Goal: Task Accomplishment & Management: Use online tool/utility

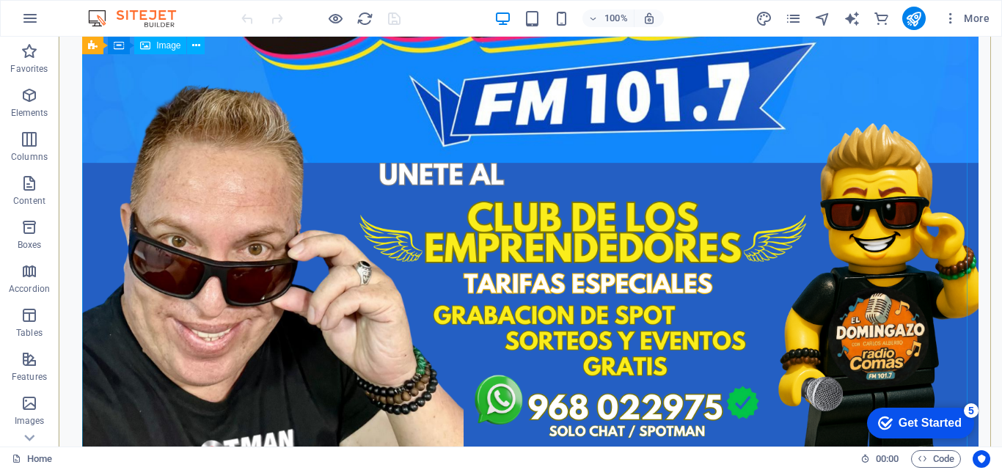
scroll to position [718, 0]
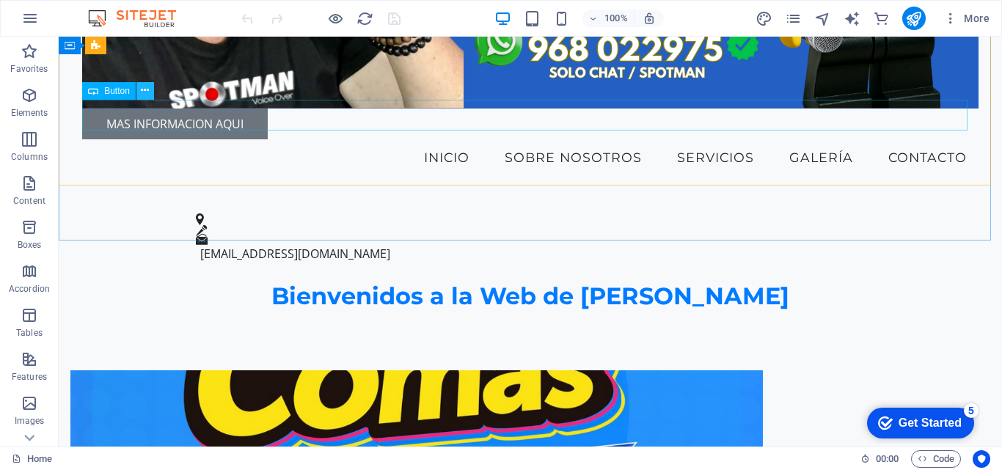
click at [147, 92] on icon at bounding box center [145, 90] width 8 height 15
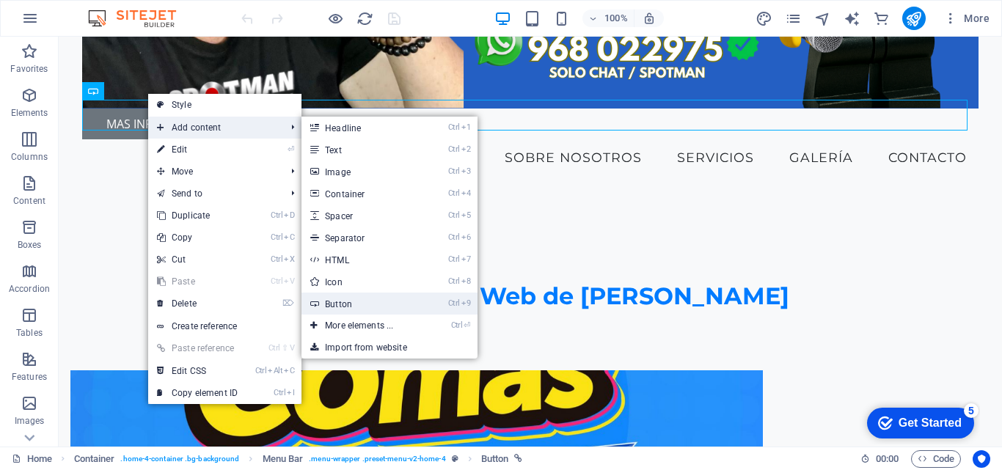
click at [357, 301] on link "Ctrl 9 Button" at bounding box center [362, 304] width 121 height 22
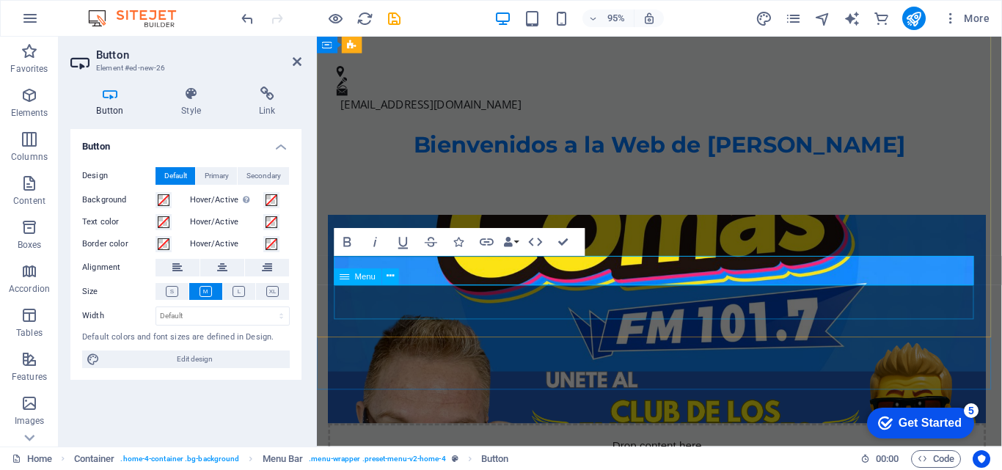
scroll to position [404, 0]
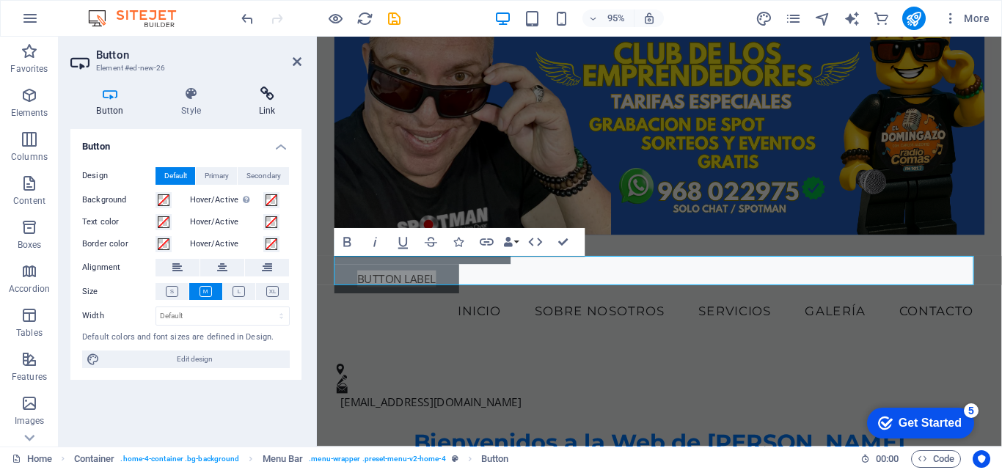
click at [270, 106] on h4 "Link" at bounding box center [267, 102] width 69 height 31
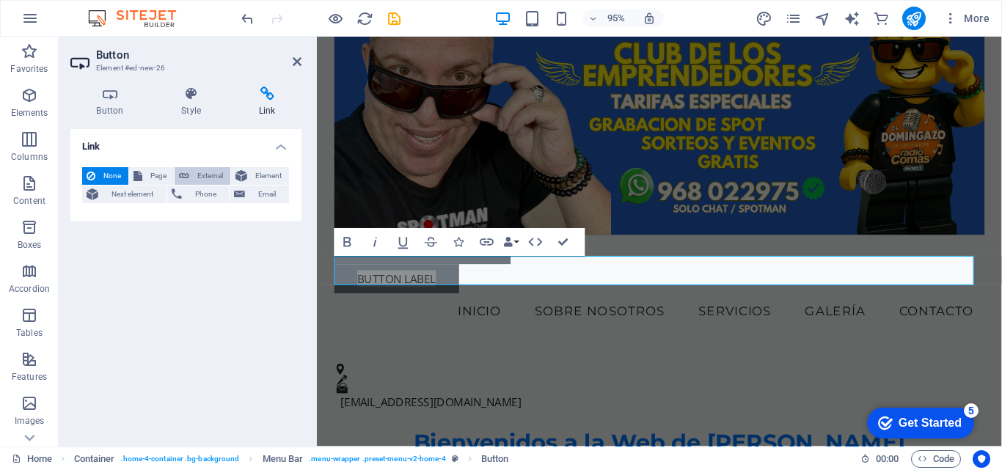
click at [212, 175] on span "External" at bounding box center [210, 176] width 32 height 18
select select "blank"
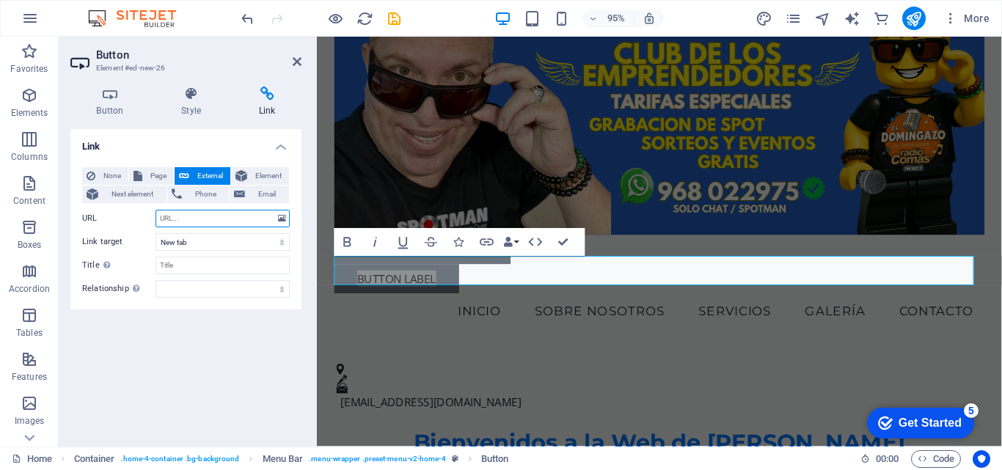
type input "W"
click at [308, 197] on div "Button Style Link Button Design Default Primary Secondary Background Hover/Acti…" at bounding box center [186, 261] width 255 height 372
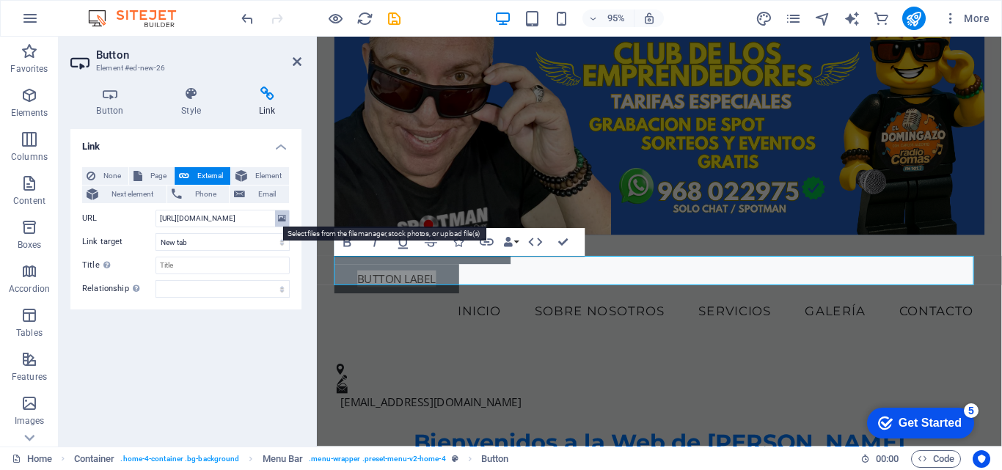
click at [278, 219] on icon at bounding box center [282, 219] width 8 height 16
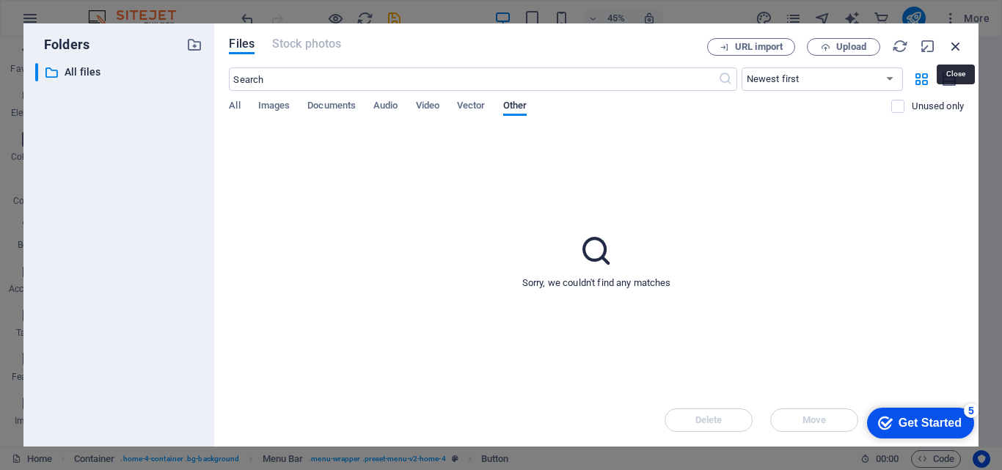
click at [955, 44] on icon "button" at bounding box center [956, 46] width 16 height 16
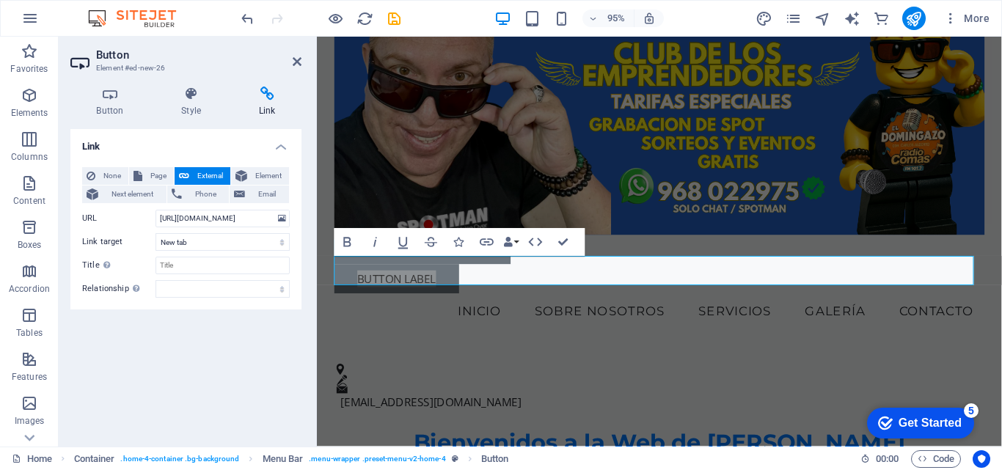
click at [173, 331] on div "Link None Page External Element Next element Phone Email Page Home Subpage Lega…" at bounding box center [185, 282] width 231 height 306
click at [221, 220] on input "[URL][DOMAIN_NAME]" at bounding box center [223, 219] width 134 height 18
type input "[URL][DOMAIN_NAME]"
click at [241, 337] on div "Link None Page External Element Next element Phone Email Page Home Subpage Lega…" at bounding box center [185, 282] width 231 height 306
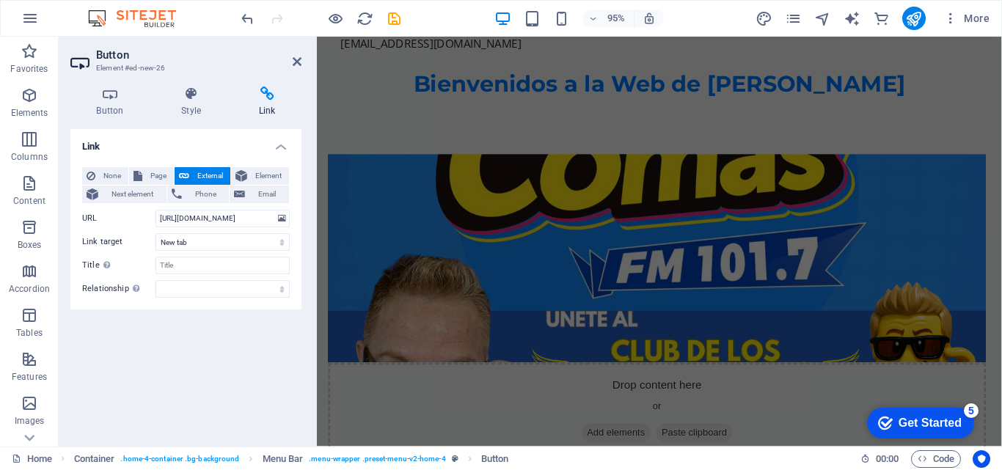
click at [288, 54] on h2 "Button" at bounding box center [198, 54] width 205 height 13
click at [291, 56] on h2 "Button" at bounding box center [198, 54] width 205 height 13
click at [189, 267] on input "Title Additional link description, should not be the same as the link text. The…" at bounding box center [223, 266] width 134 height 18
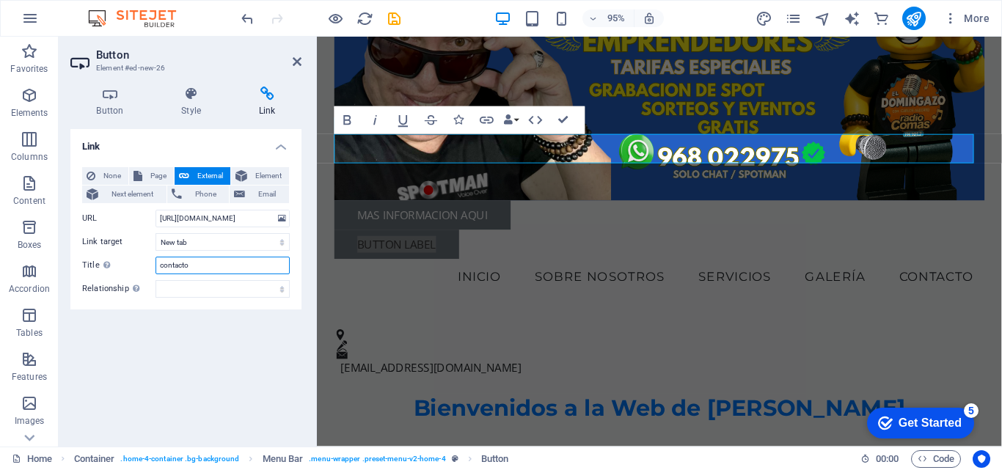
scroll to position [434, 0]
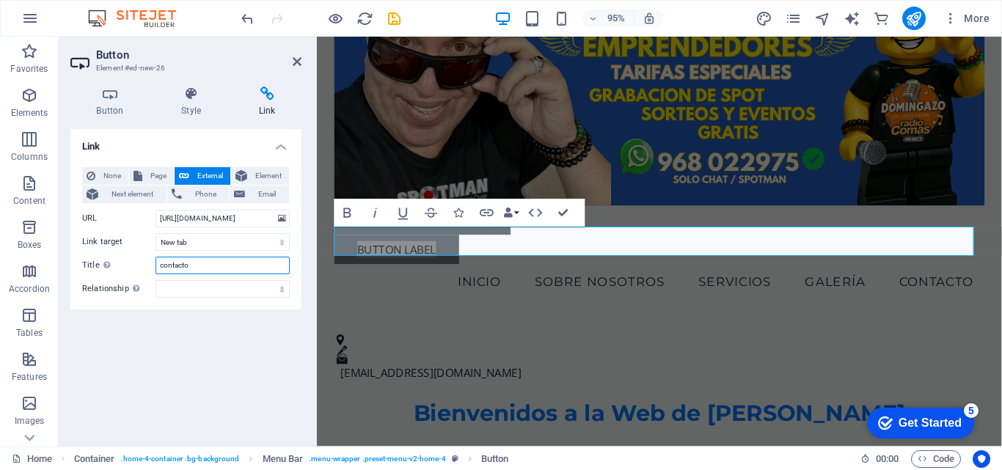
type input "contacto"
click at [216, 348] on div "Link None Page External Element Next element Phone Email Page Home Subpage Lega…" at bounding box center [185, 282] width 231 height 306
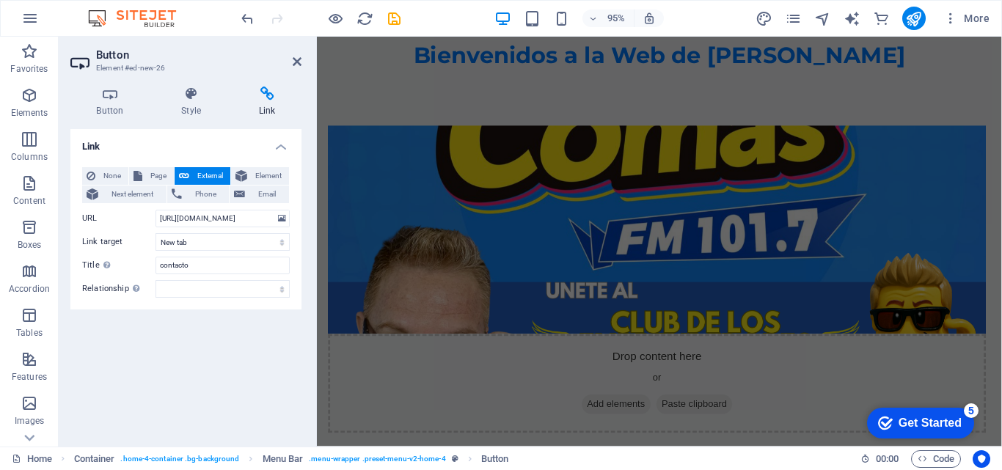
click at [616, 236] on figure at bounding box center [675, 240] width 693 height 219
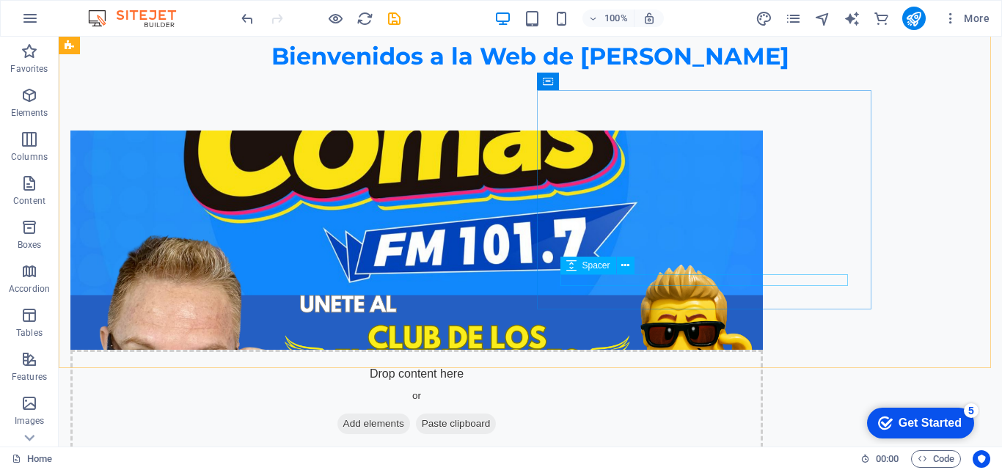
scroll to position [1347, 0]
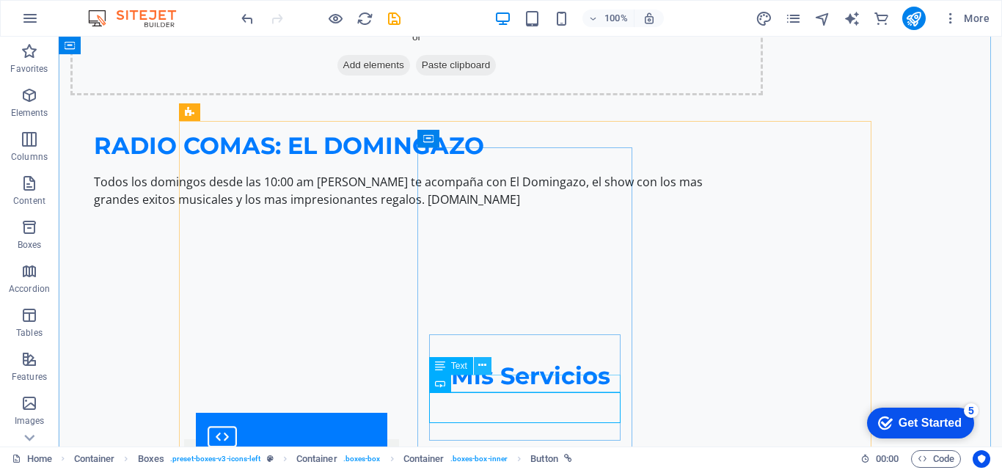
click at [483, 365] on icon at bounding box center [482, 365] width 8 height 15
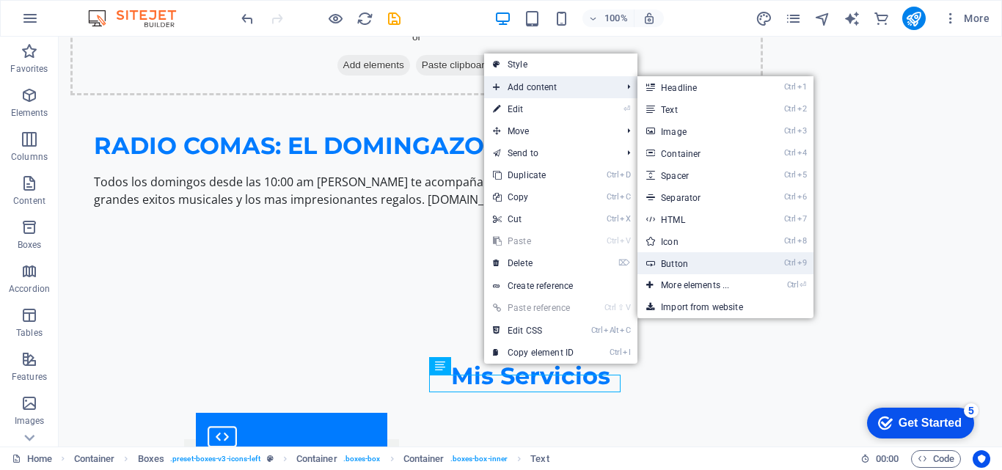
click at [685, 262] on link "Ctrl 9 Button" at bounding box center [698, 263] width 121 height 22
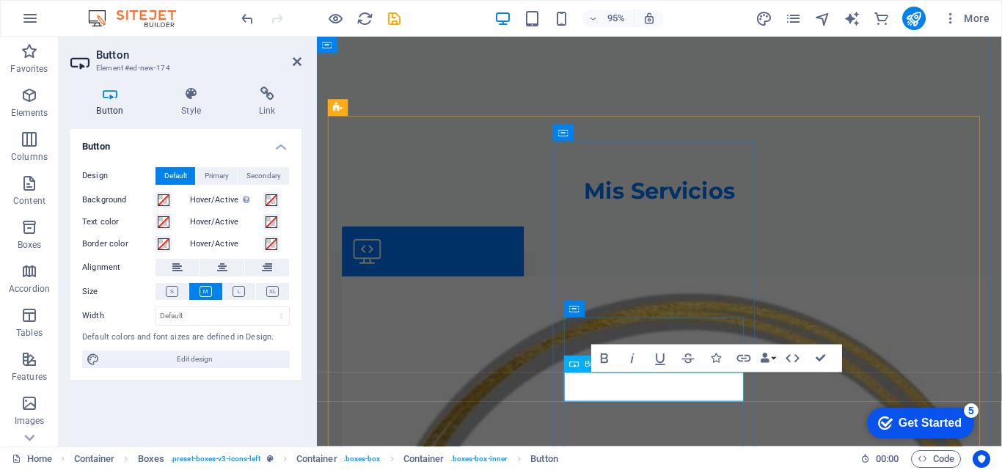
scroll to position [1170, 0]
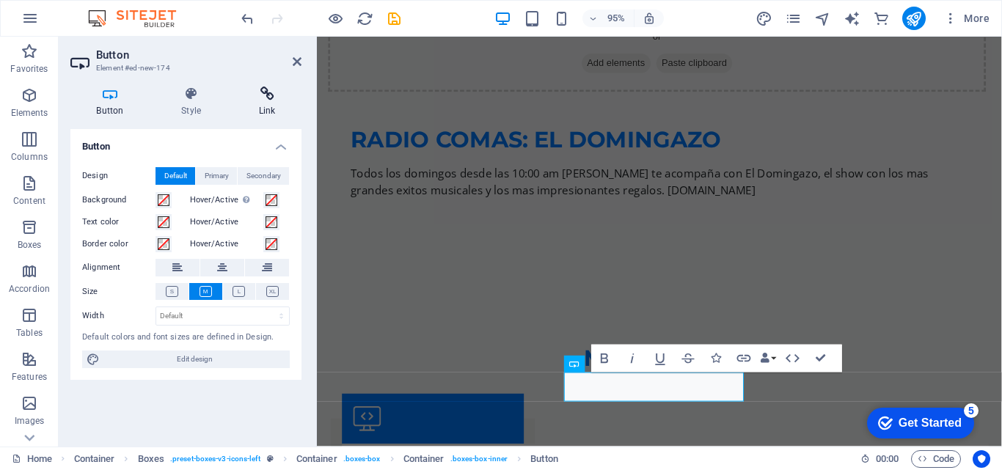
click at [265, 109] on h4 "Link" at bounding box center [267, 102] width 69 height 31
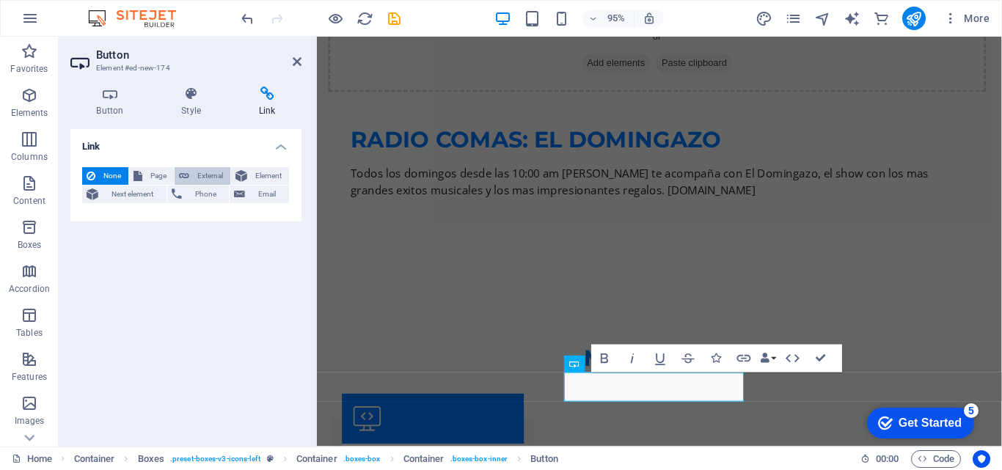
click at [211, 173] on span "External" at bounding box center [210, 176] width 32 height 18
select select "blank"
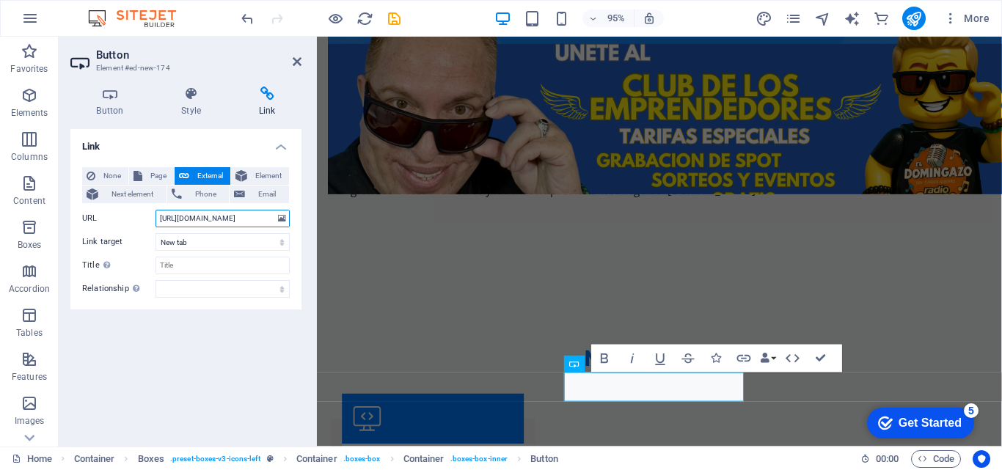
drag, startPoint x: 260, startPoint y: 218, endPoint x: 158, endPoint y: 222, distance: 101.3
click at [158, 222] on input "[URL][DOMAIN_NAME]" at bounding box center [223, 219] width 134 height 18
type input "[URL][DOMAIN_NAME]"
click at [917, 9] on button "publish" at bounding box center [913, 18] width 23 height 23
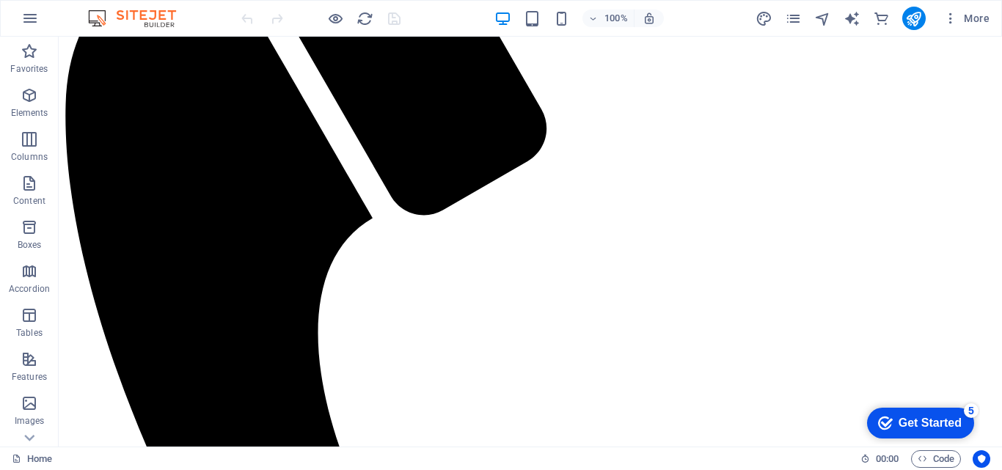
scroll to position [763, 0]
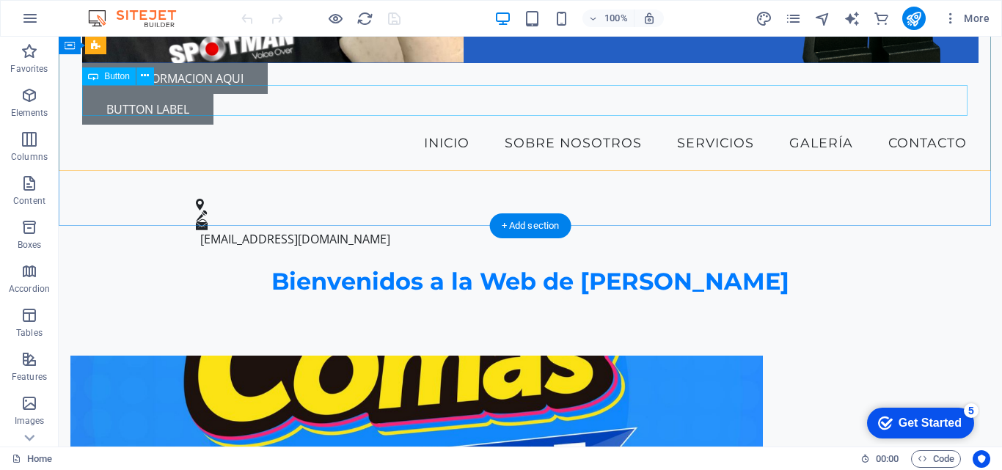
click at [177, 95] on div "Button label" at bounding box center [530, 109] width 897 height 31
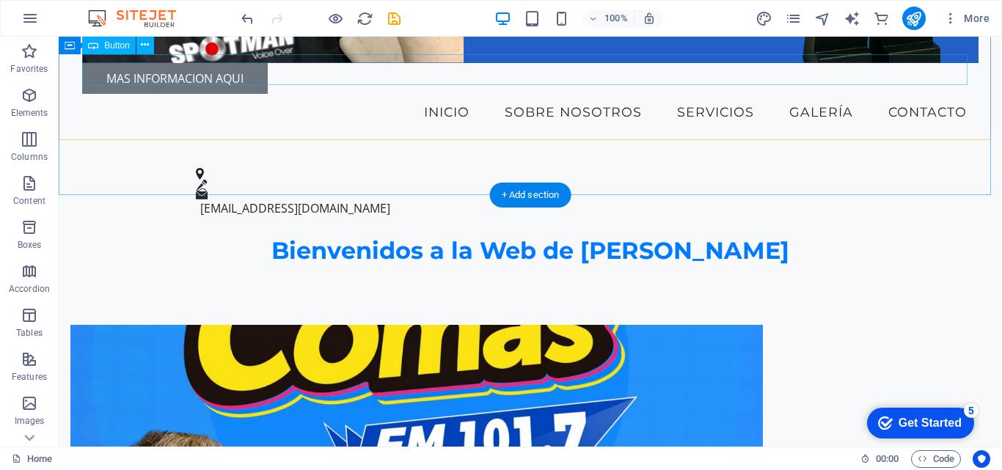
click at [212, 74] on div "mas informacion aqui" at bounding box center [530, 78] width 897 height 31
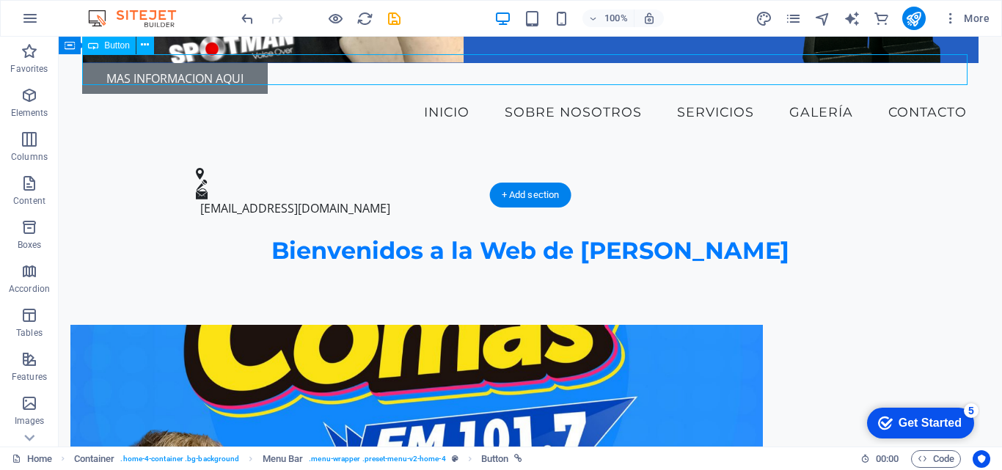
click at [212, 74] on div "mas informacion aqui" at bounding box center [530, 78] width 897 height 31
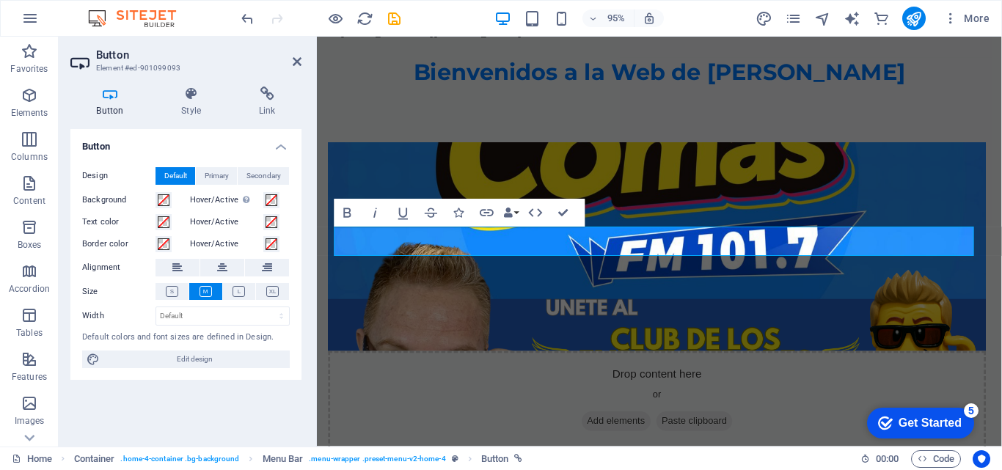
scroll to position [404, 0]
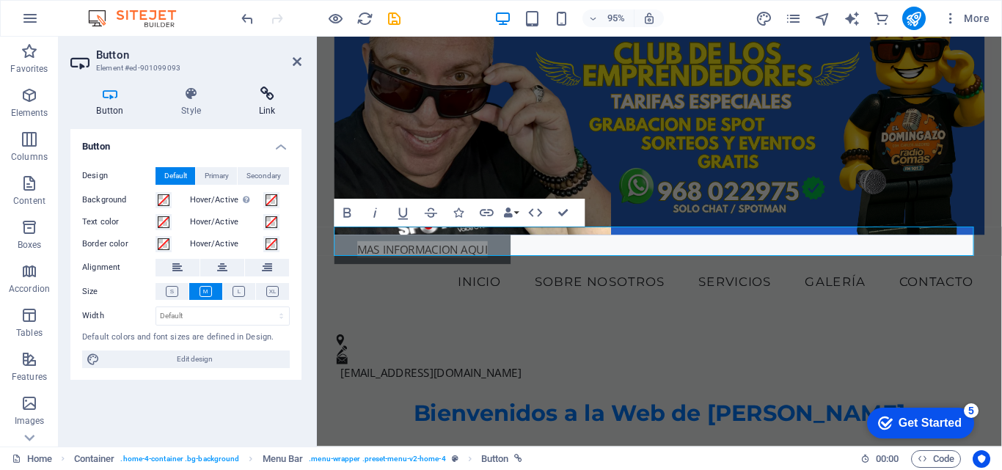
click at [271, 100] on icon at bounding box center [267, 94] width 69 height 15
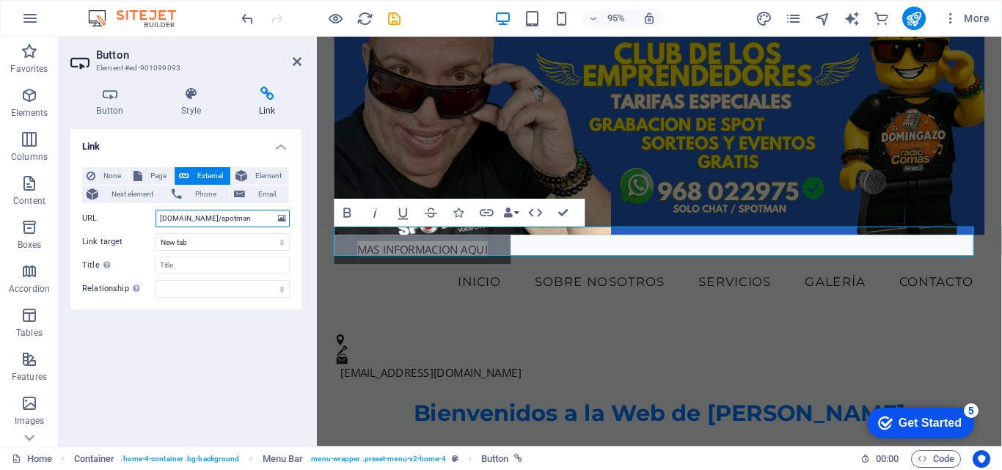
click at [162, 219] on input "wa.link/spotman" at bounding box center [223, 219] width 134 height 18
type input "[URL][DOMAIN_NAME]"
click at [200, 196] on span "Phone" at bounding box center [205, 195] width 39 height 18
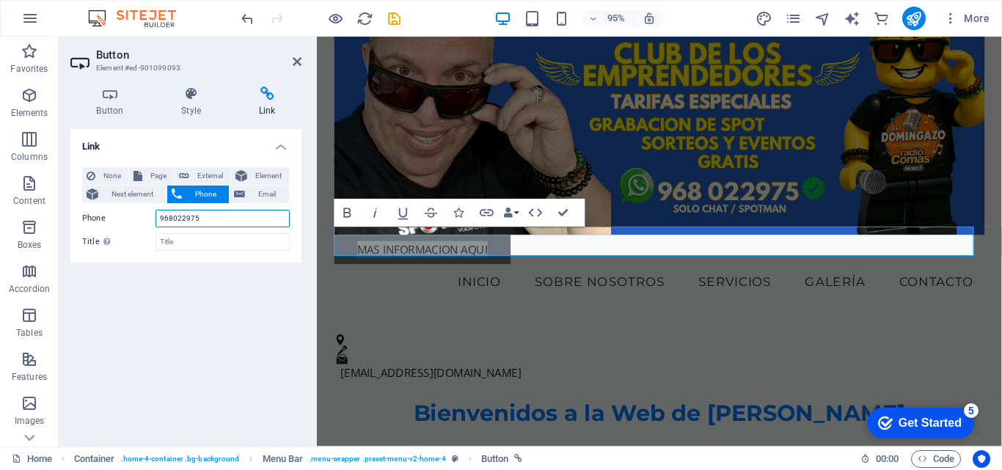
type input "968022975"
click at [279, 146] on h4 "Link" at bounding box center [185, 142] width 231 height 26
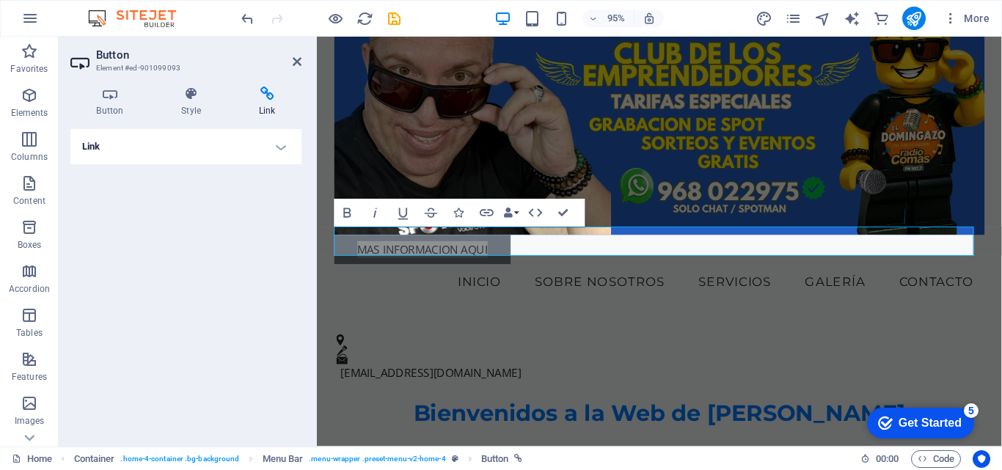
click at [281, 147] on h4 "Link" at bounding box center [185, 146] width 231 height 35
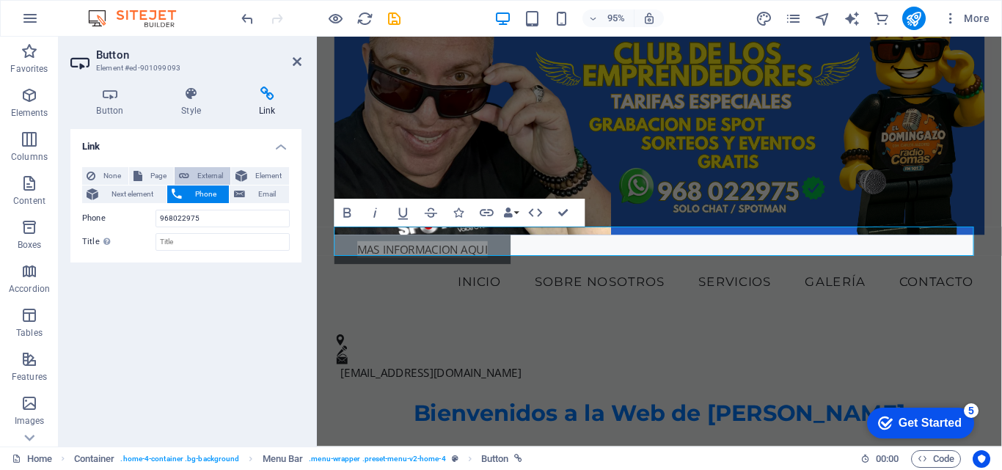
click at [214, 174] on span "External" at bounding box center [210, 176] width 32 height 18
select select "blank"
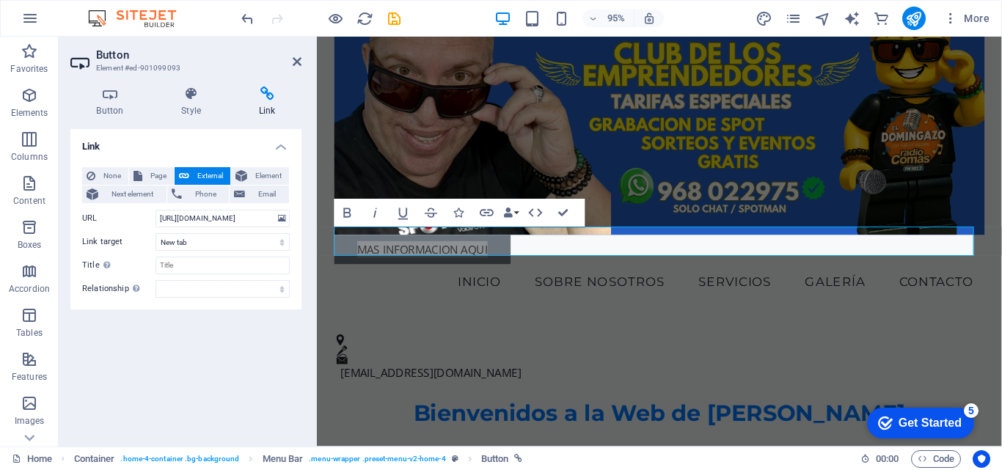
click at [297, 203] on div "None Page External Element Next element Phone Email Page Home Subpage Legal Not…" at bounding box center [185, 233] width 231 height 154
drag, startPoint x: 250, startPoint y: 337, endPoint x: 268, endPoint y: 322, distance: 22.9
click at [252, 335] on div "Link None Page External Element Next element Phone Email Page Home Subpage Lega…" at bounding box center [185, 282] width 231 height 306
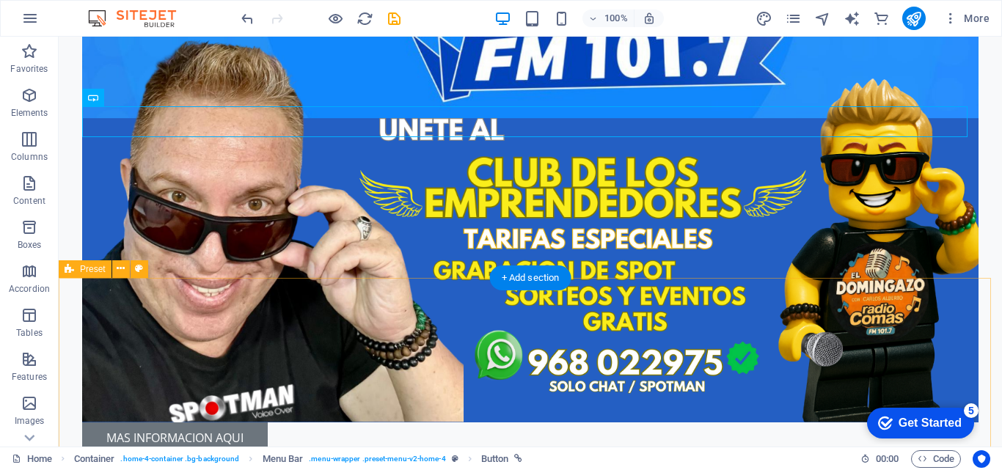
scroll to position [762, 0]
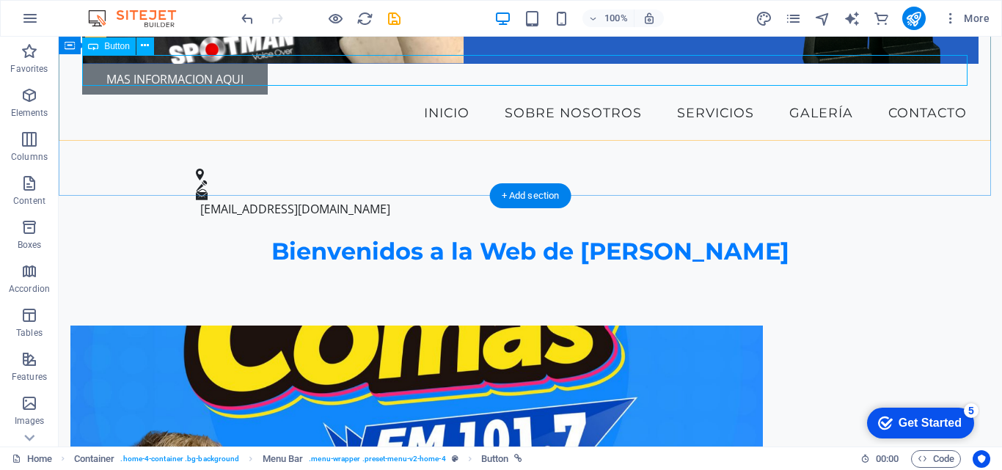
click at [209, 70] on div "mas informacion aqui" at bounding box center [530, 79] width 897 height 31
click at [211, 70] on div "mas informacion aqui" at bounding box center [530, 79] width 897 height 31
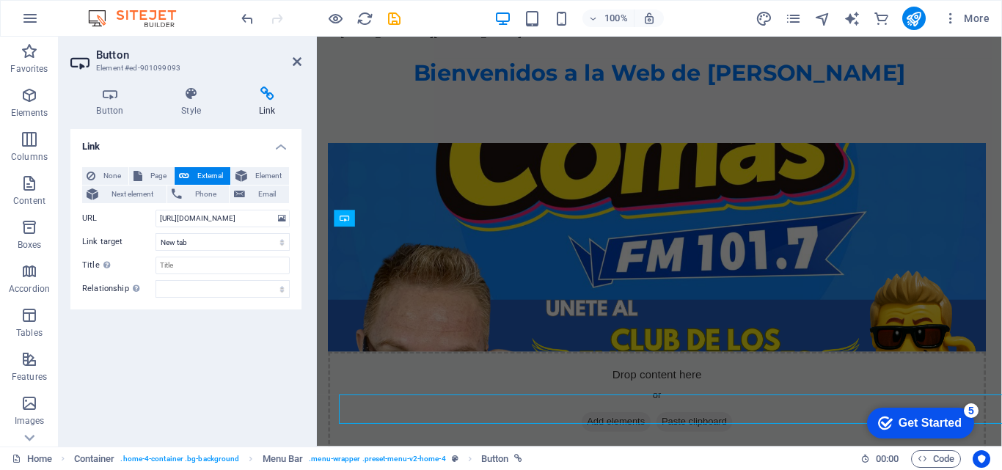
scroll to position [404, 0]
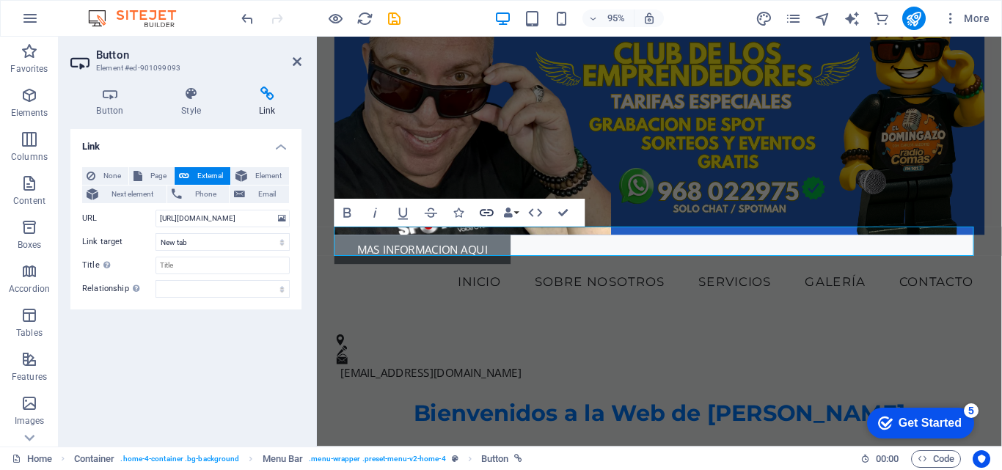
click at [490, 213] on icon "button" at bounding box center [486, 213] width 17 height 17
click at [271, 103] on h4 "Link" at bounding box center [267, 102] width 69 height 31
click at [913, 12] on icon "publish" at bounding box center [913, 18] width 17 height 17
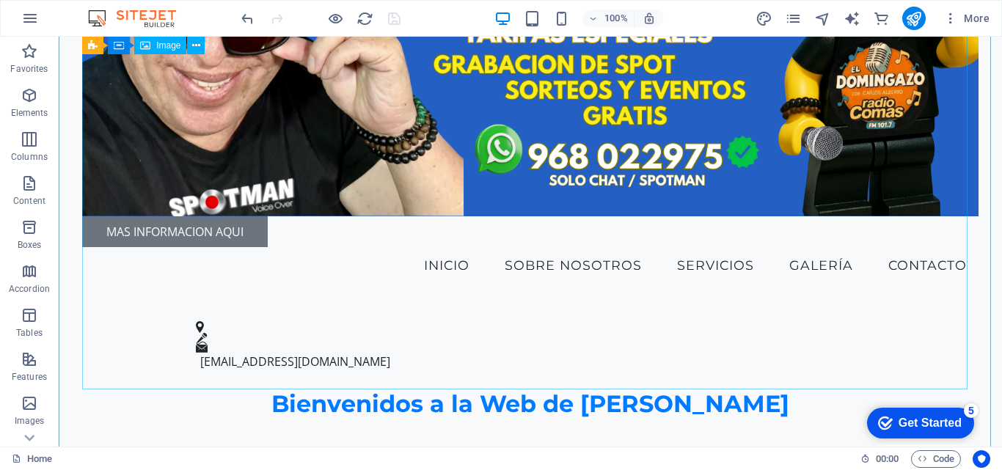
scroll to position [762, 0]
